Goal: Task Accomplishment & Management: Use online tool/utility

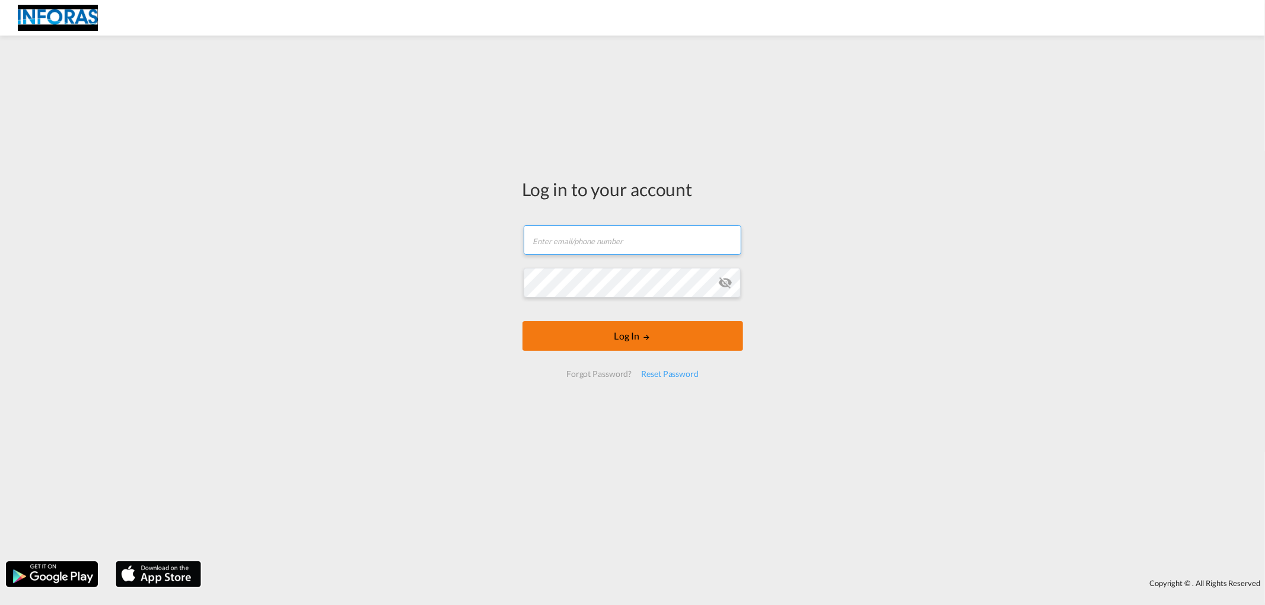
type input "[PERSON_NAME][EMAIL_ADDRESS][PERSON_NAME][DOMAIN_NAME]"
click at [593, 352] on form "[PERSON_NAME][EMAIL_ADDRESS][PERSON_NAME][DOMAIN_NAME] Email field is required …" at bounding box center [632, 301] width 221 height 176
click at [593, 340] on button "Log In" at bounding box center [632, 336] width 221 height 30
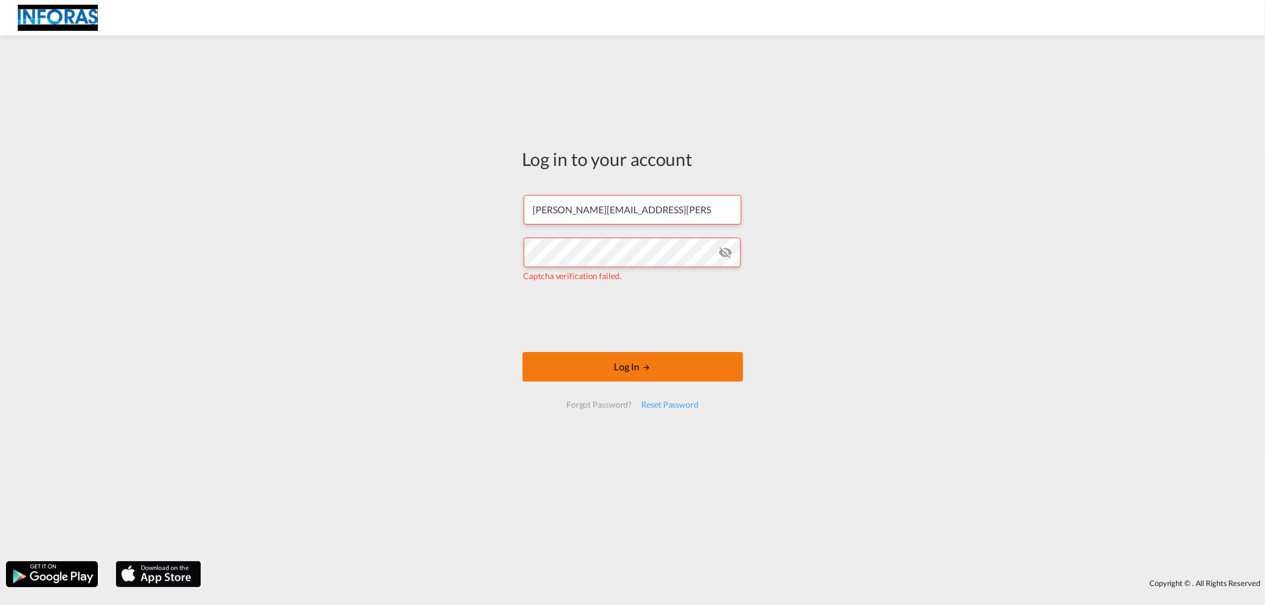
click at [627, 365] on button "Log In" at bounding box center [632, 367] width 221 height 30
